Goal: Navigation & Orientation: Find specific page/section

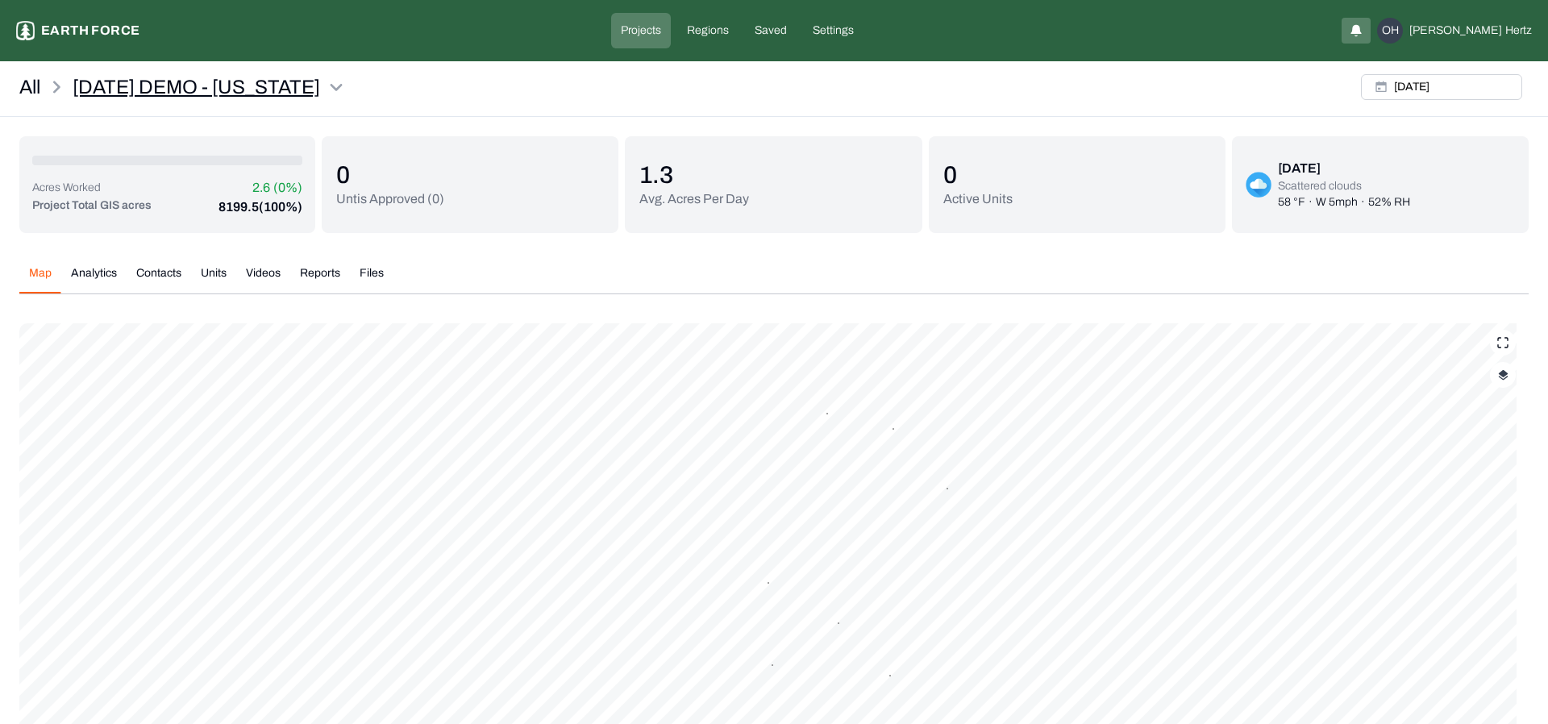
click at [341, 90] on html "[DATE] DEMO - [US_STATE] Earth force Projects Regions Saved Settings [GEOGRAPHI…" at bounding box center [774, 440] width 1548 height 881
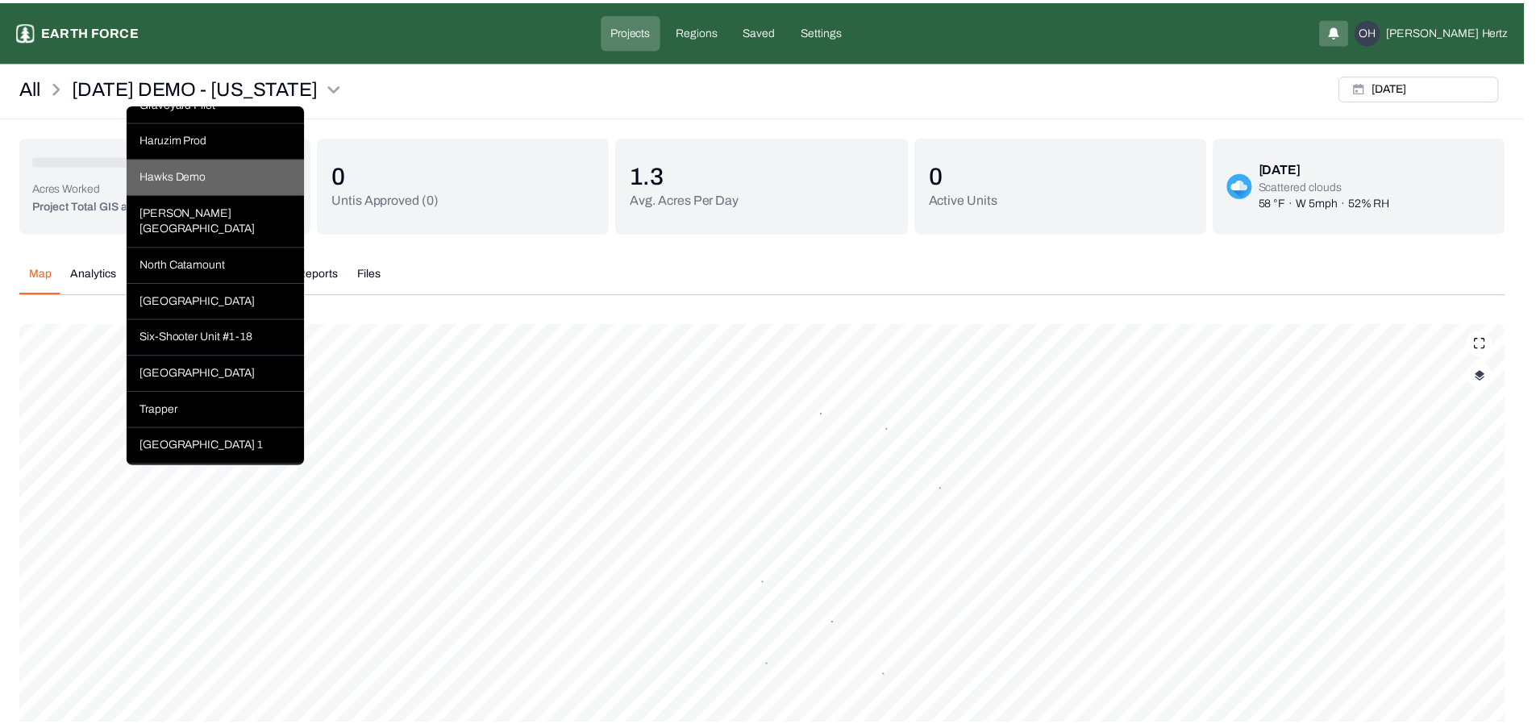
scroll to position [644, 0]
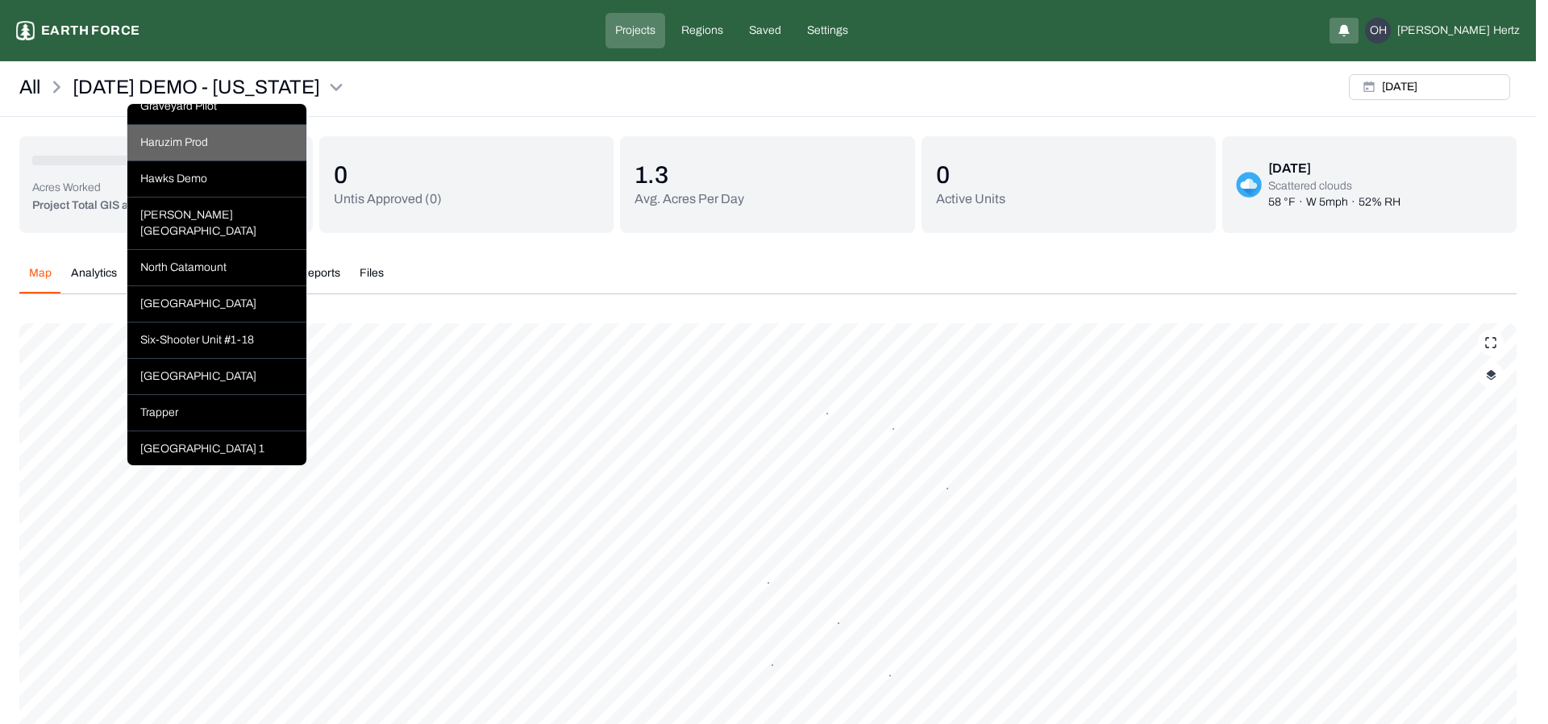
click at [197, 161] on div "Haruzim Prod" at bounding box center [216, 143] width 179 height 36
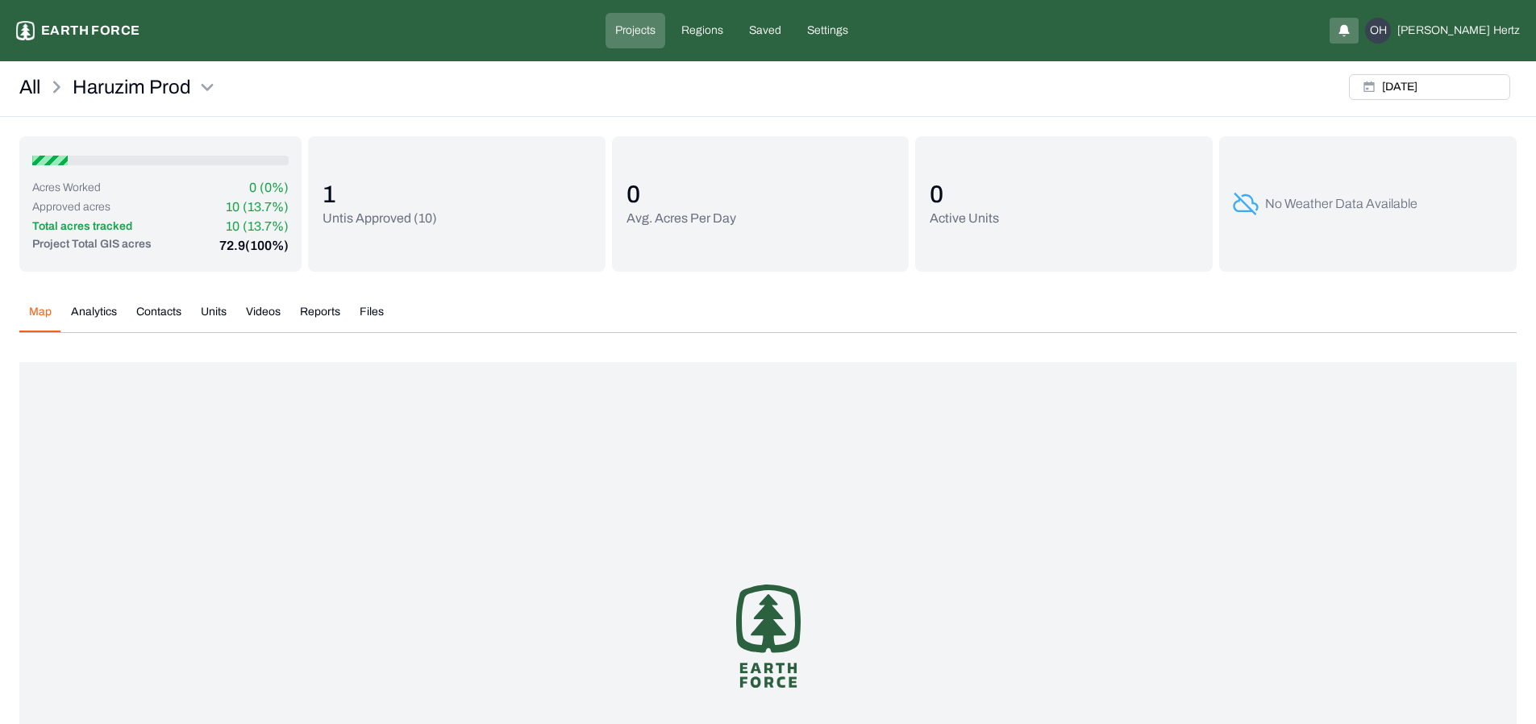
click at [221, 313] on button "Units" at bounding box center [213, 318] width 45 height 28
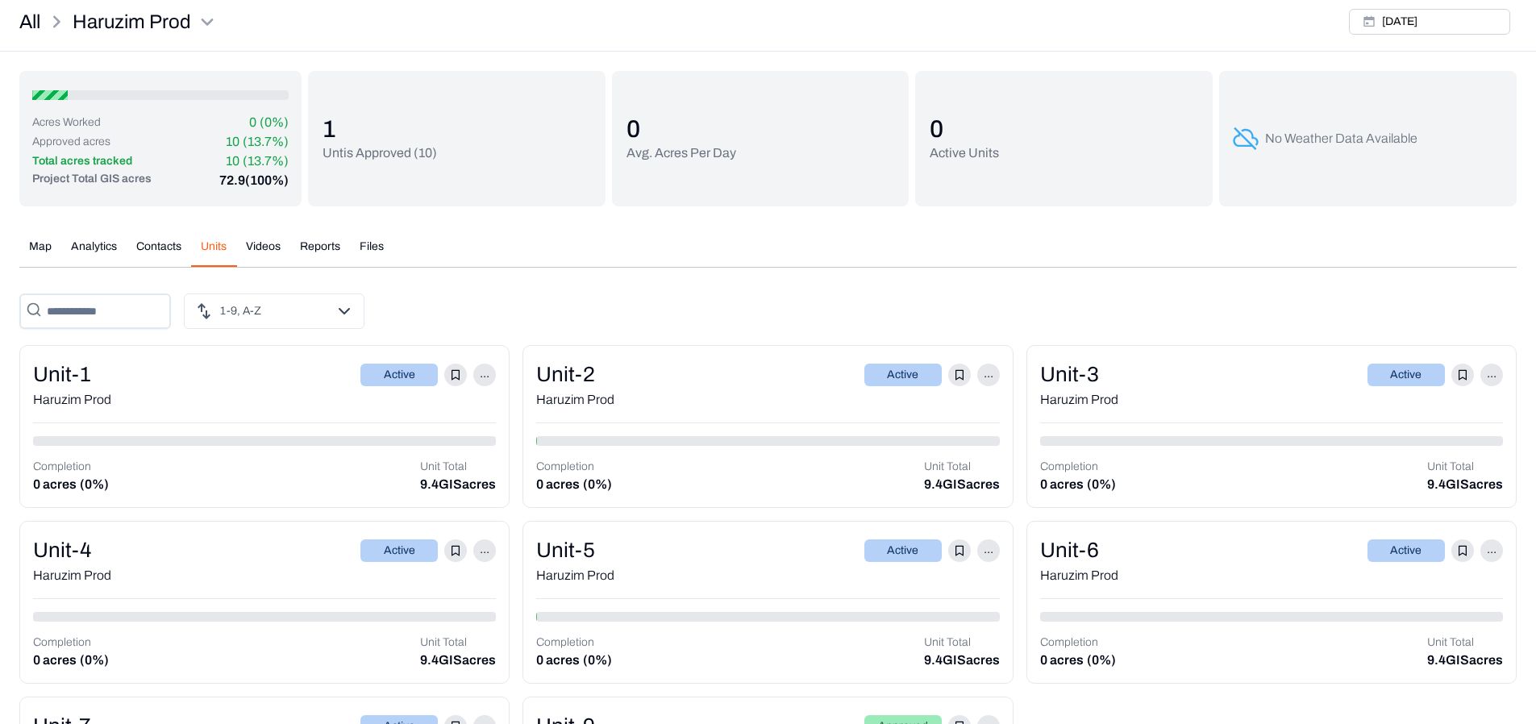
scroll to position [49, 0]
